Goal: Find specific page/section: Find specific page/section

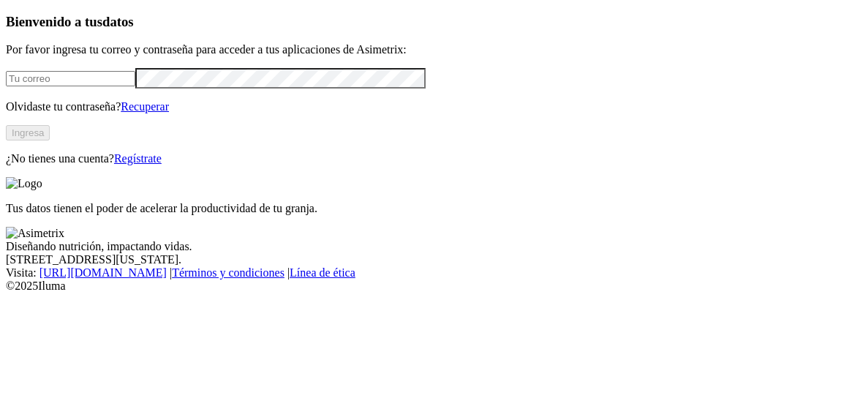
type input "viviana.henao@opav.co"
click at [50, 140] on button "Ingresa" at bounding box center [28, 132] width 44 height 15
